Goal: Transaction & Acquisition: Purchase product/service

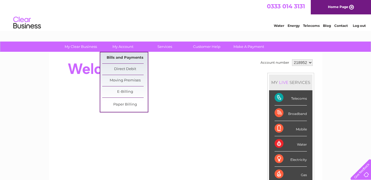
click at [123, 56] on link "Bills and Payments" at bounding box center [125, 57] width 46 height 11
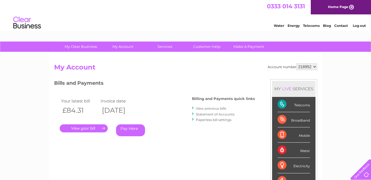
click at [130, 129] on link "Pay Here" at bounding box center [130, 130] width 29 height 12
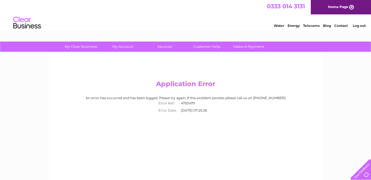
click at [360, 24] on link "Log out" at bounding box center [359, 25] width 13 height 4
